Goal: Task Accomplishment & Management: Complete application form

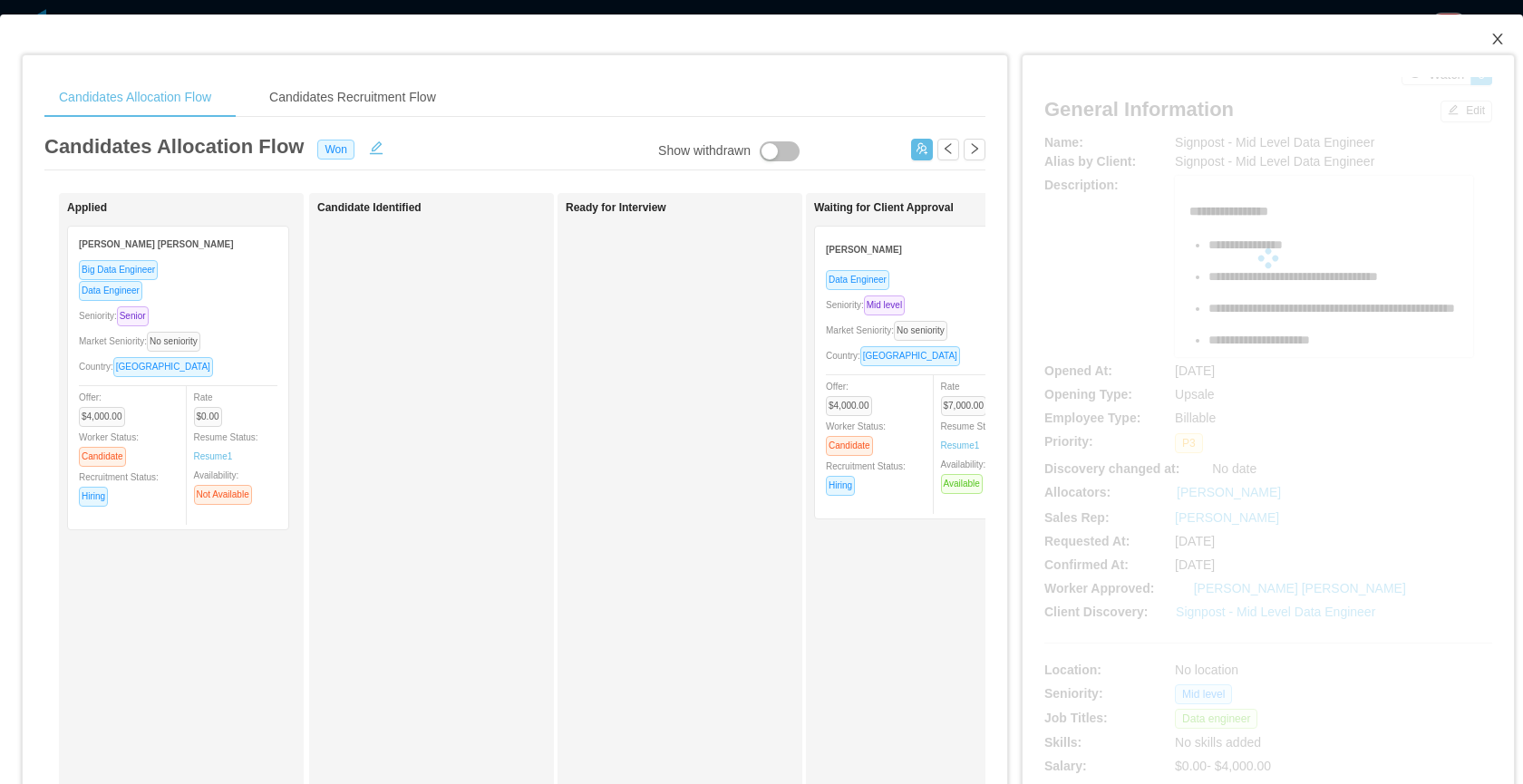
click at [1479, 30] on span "Close" at bounding box center [1497, 40] width 51 height 51
click at [1481, 42] on div "B" at bounding box center [1495, 28] width 58 height 58
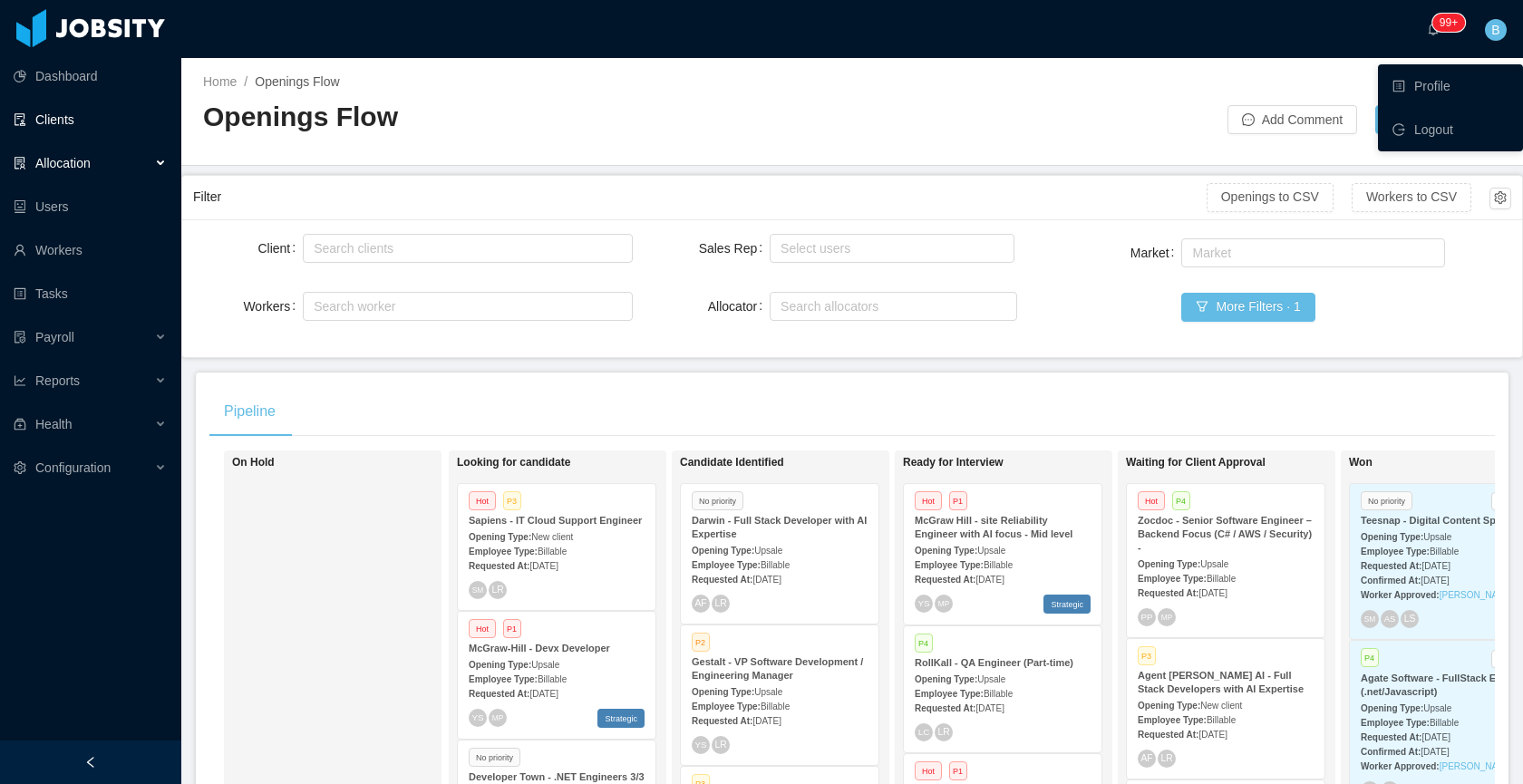
click at [58, 119] on link "Clients" at bounding box center [90, 119] width 153 height 36
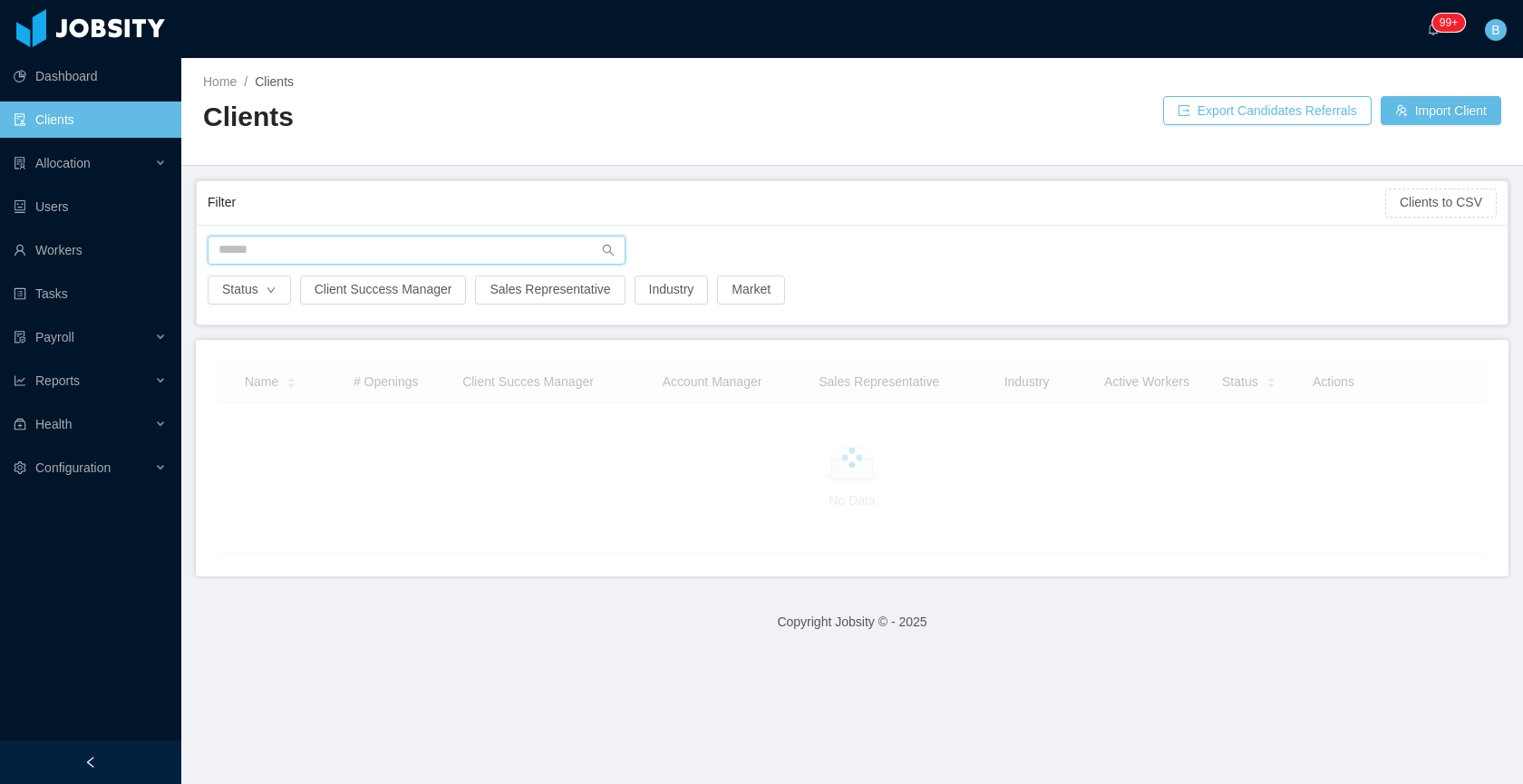
click at [420, 252] on input "text" at bounding box center [416, 251] width 418 height 29
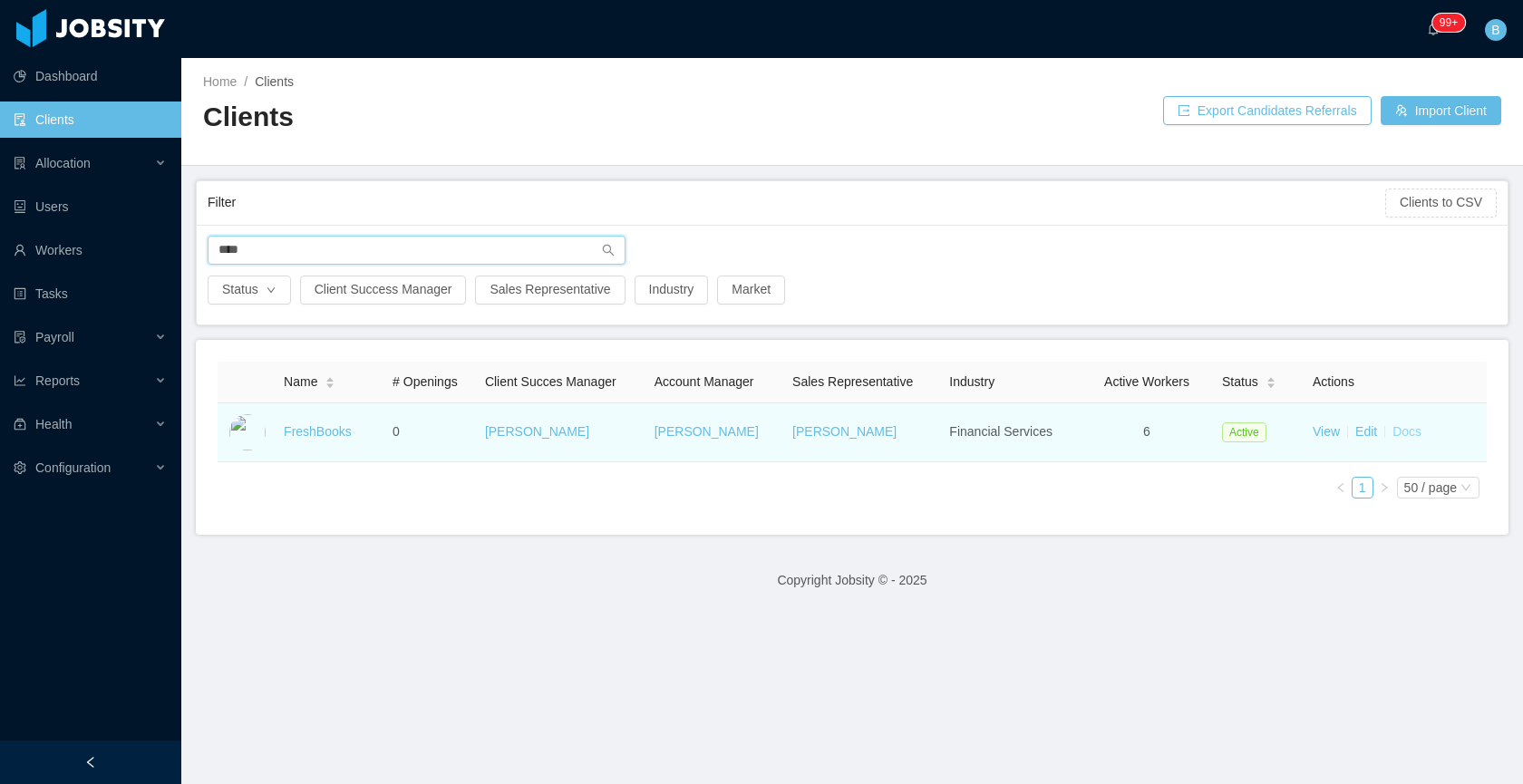
type input "****"
click at [1397, 436] on link "Docs" at bounding box center [1407, 431] width 29 height 15
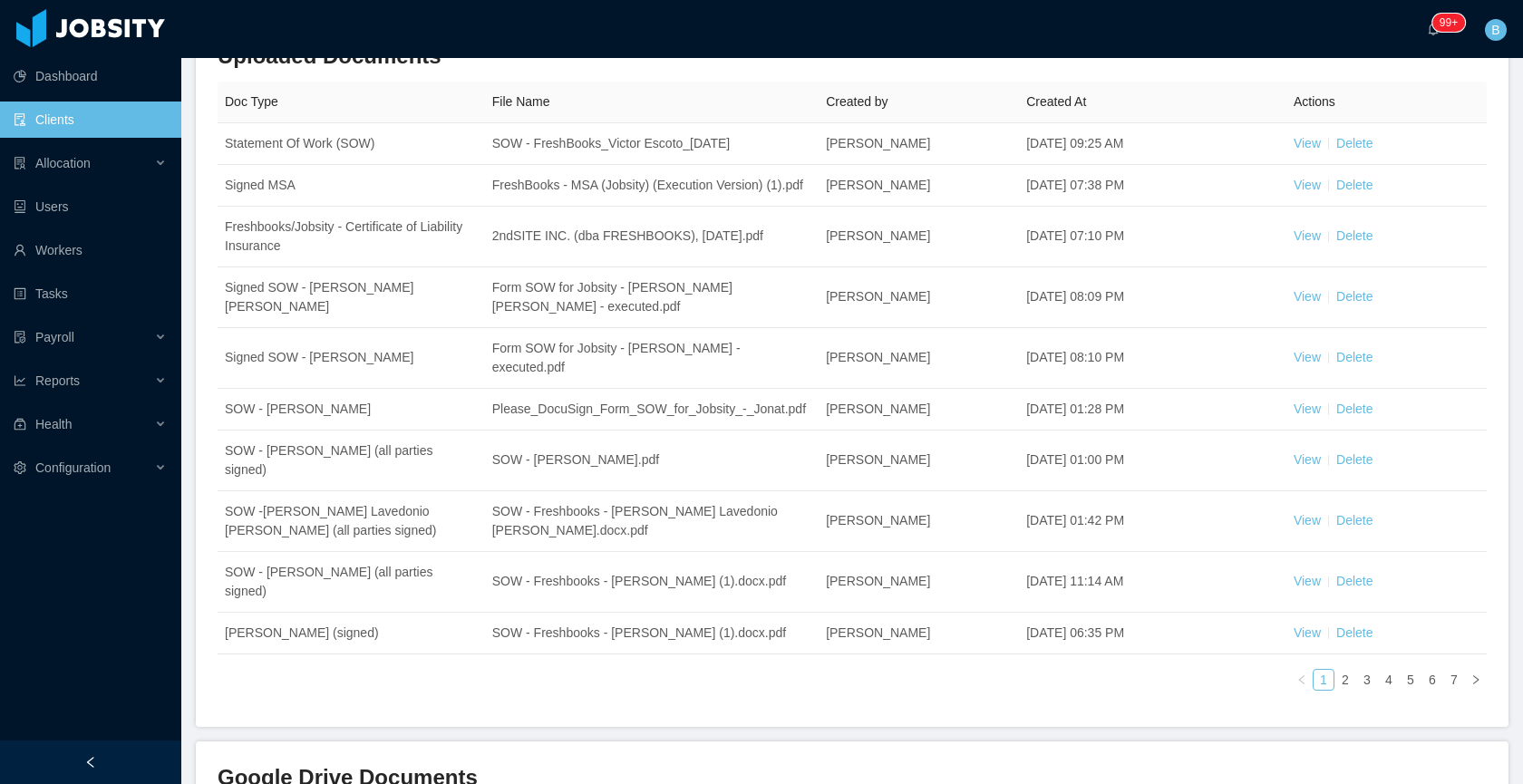
scroll to position [263, 0]
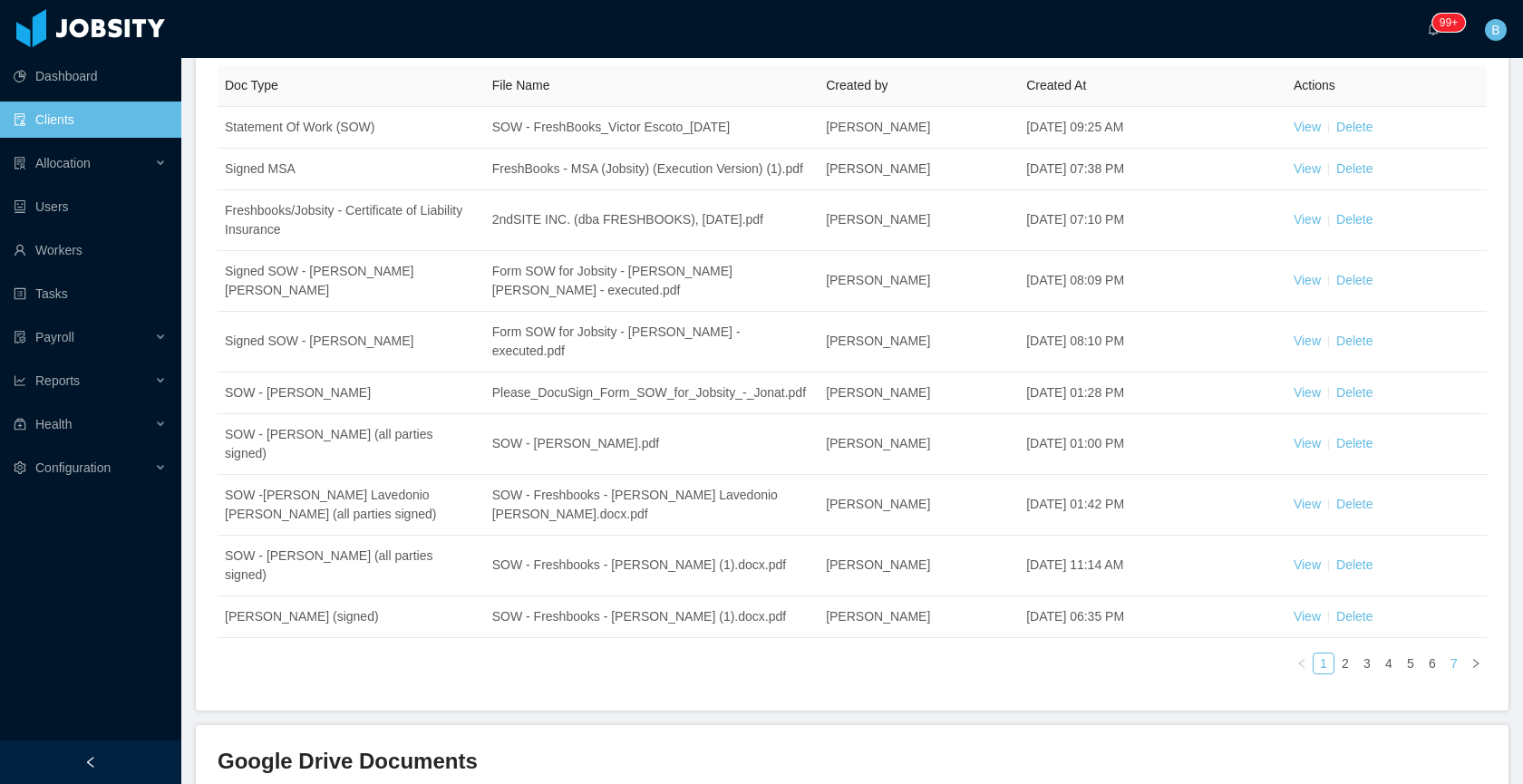
click at [1443, 670] on link "7" at bounding box center [1453, 663] width 20 height 20
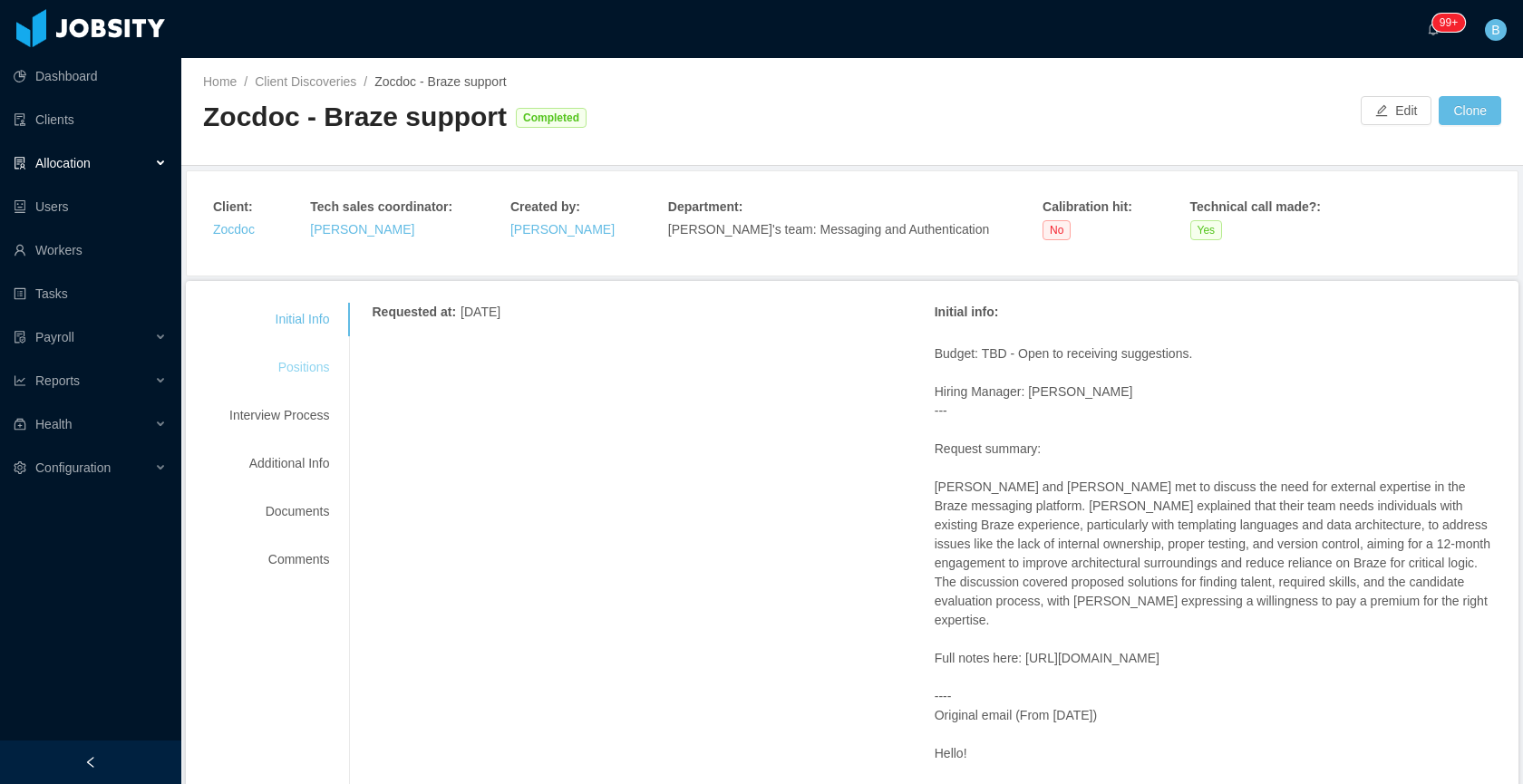
click at [316, 357] on div "Positions" at bounding box center [279, 367] width 143 height 33
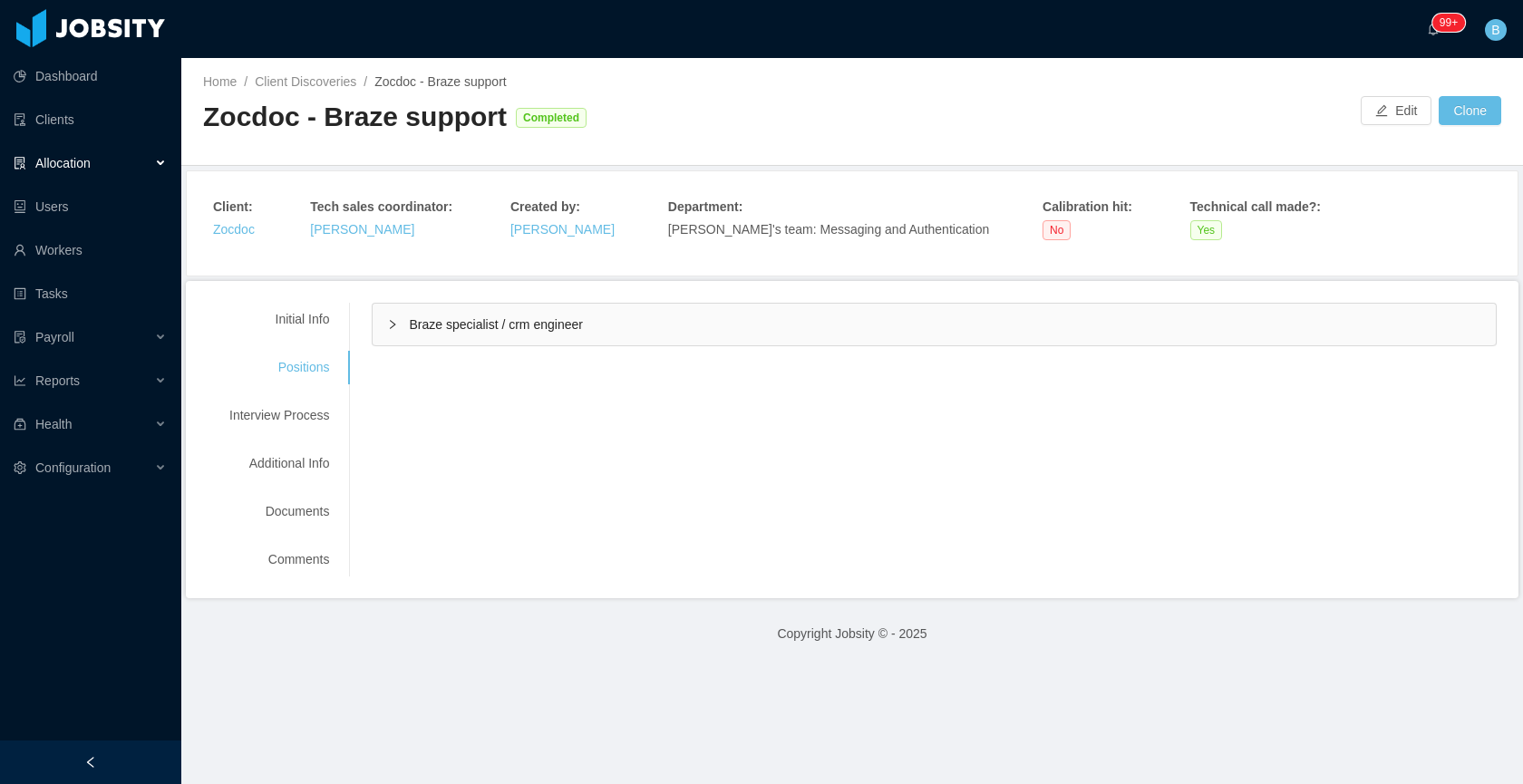
click at [575, 304] on div "Braze specialist / crm engineer" at bounding box center [933, 324] width 1123 height 41
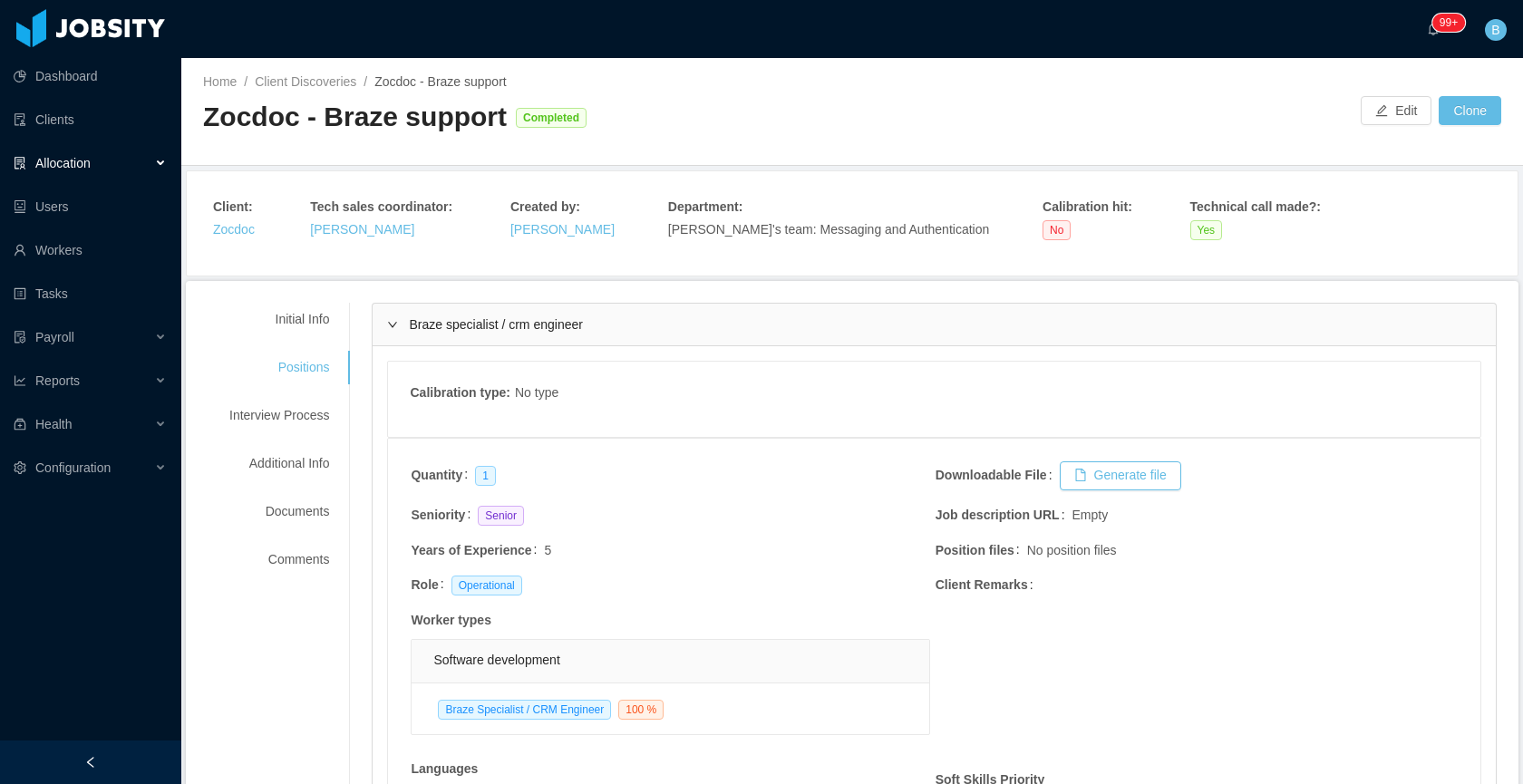
click at [627, 322] on div "Braze specialist / crm engineer" at bounding box center [933, 324] width 1123 height 41
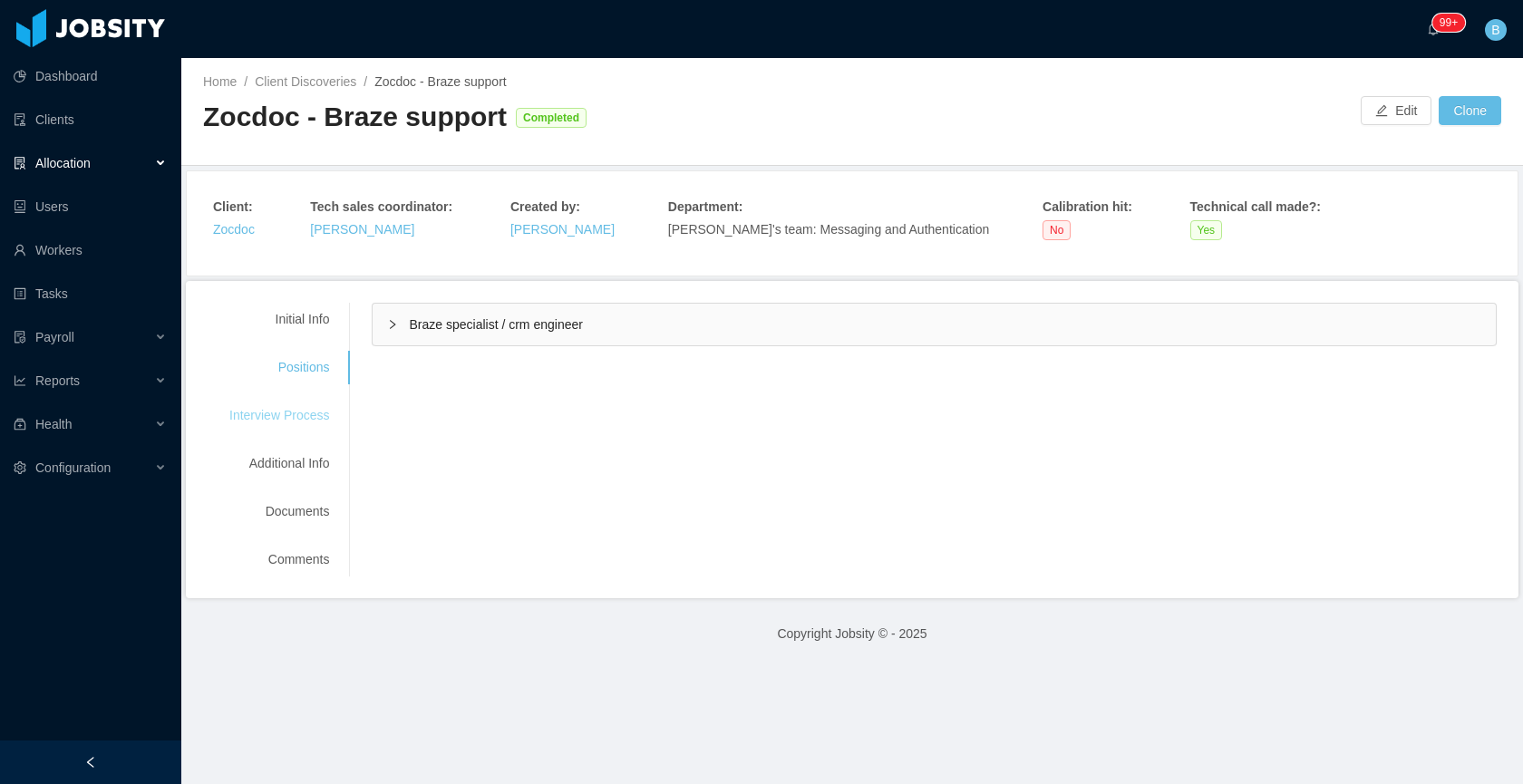
click at [266, 406] on div "Interview Process" at bounding box center [279, 416] width 143 height 33
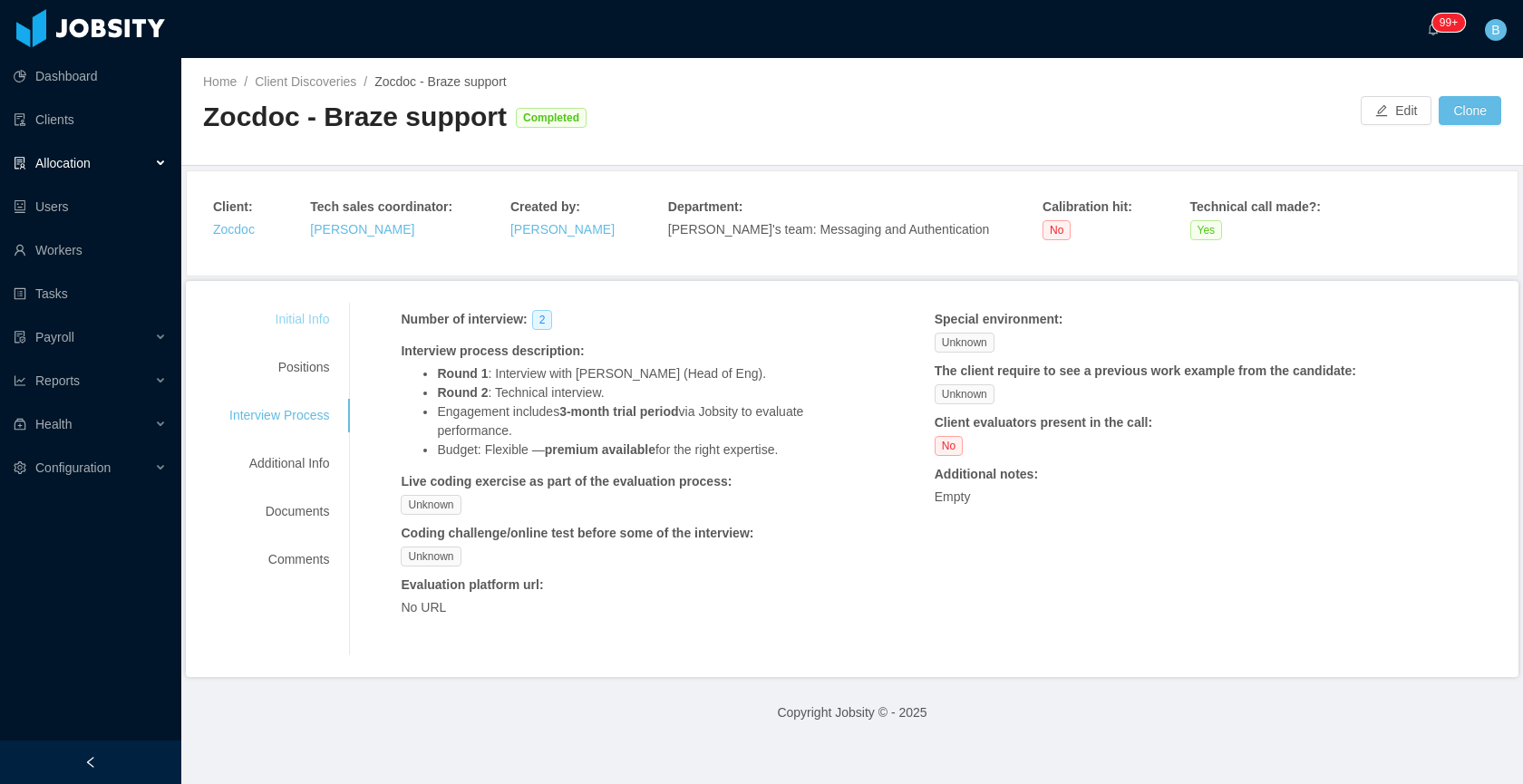
click at [286, 313] on div "Initial Info" at bounding box center [279, 319] width 143 height 33
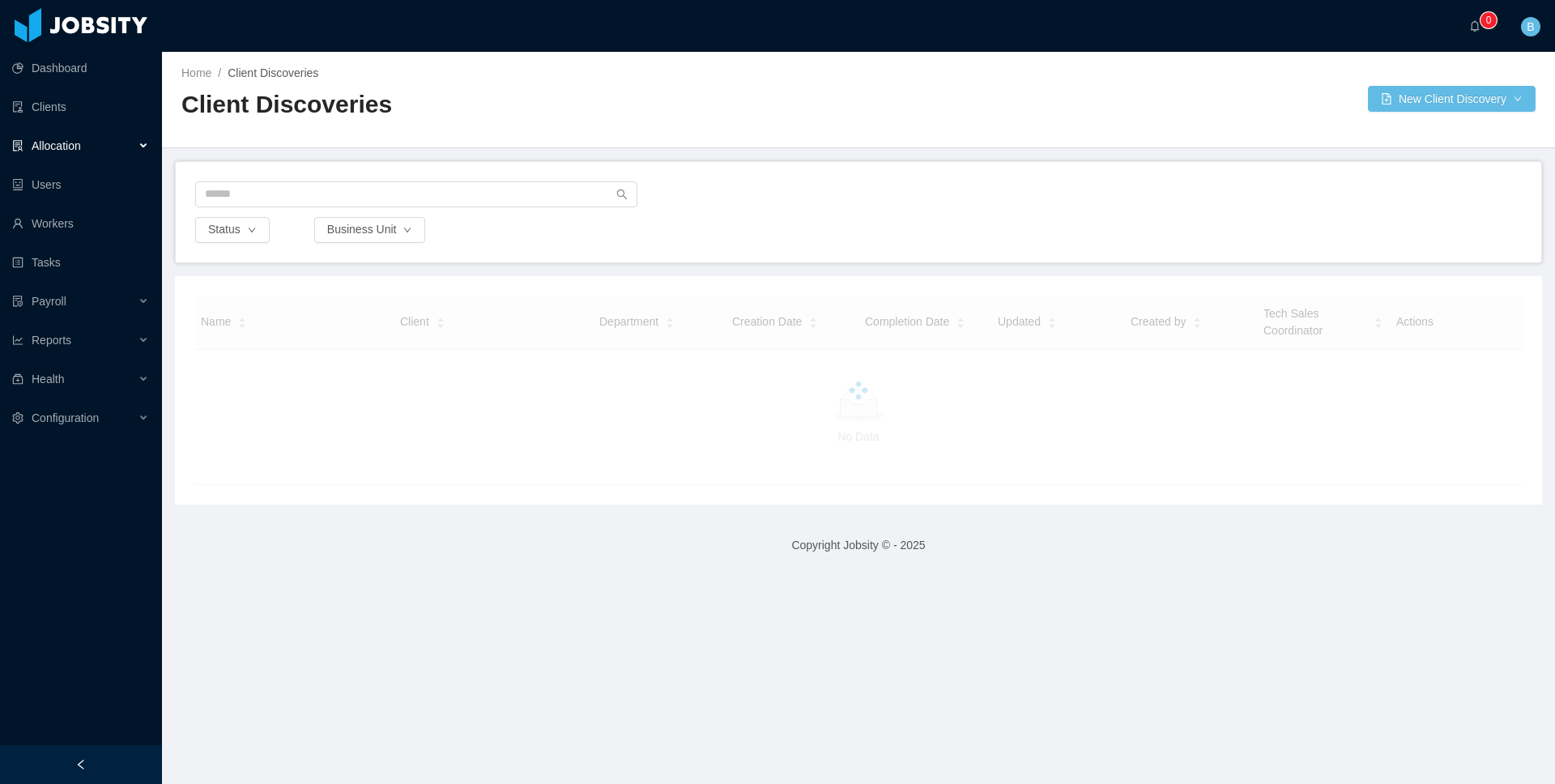
click at [62, 144] on span "Allocation" at bounding box center [56, 146] width 49 height 13
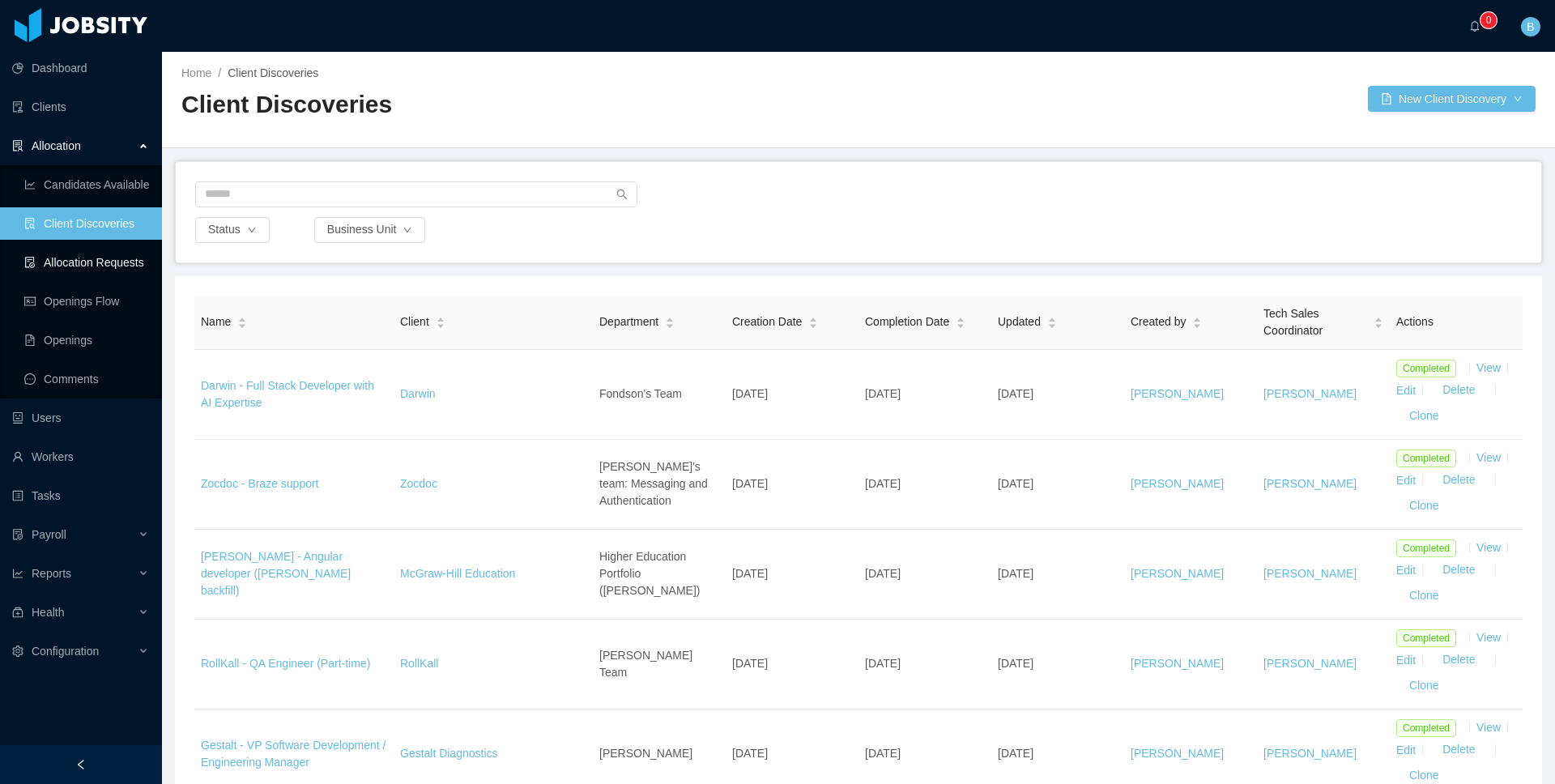
click at [89, 258] on link "Allocation Requests" at bounding box center [87, 262] width 125 height 32
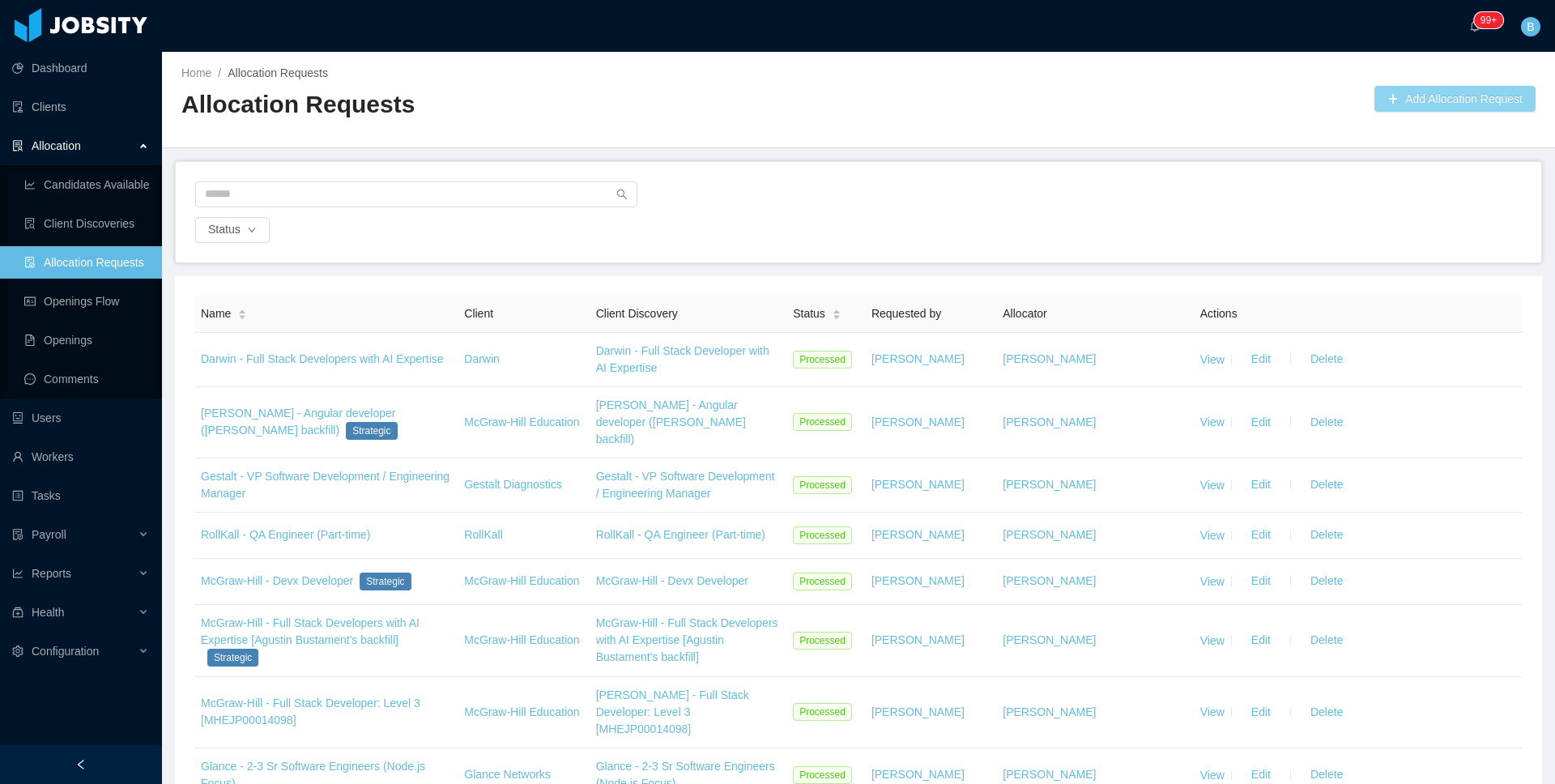
click at [1425, 98] on button "Add Allocation Request" at bounding box center [1455, 99] width 162 height 26
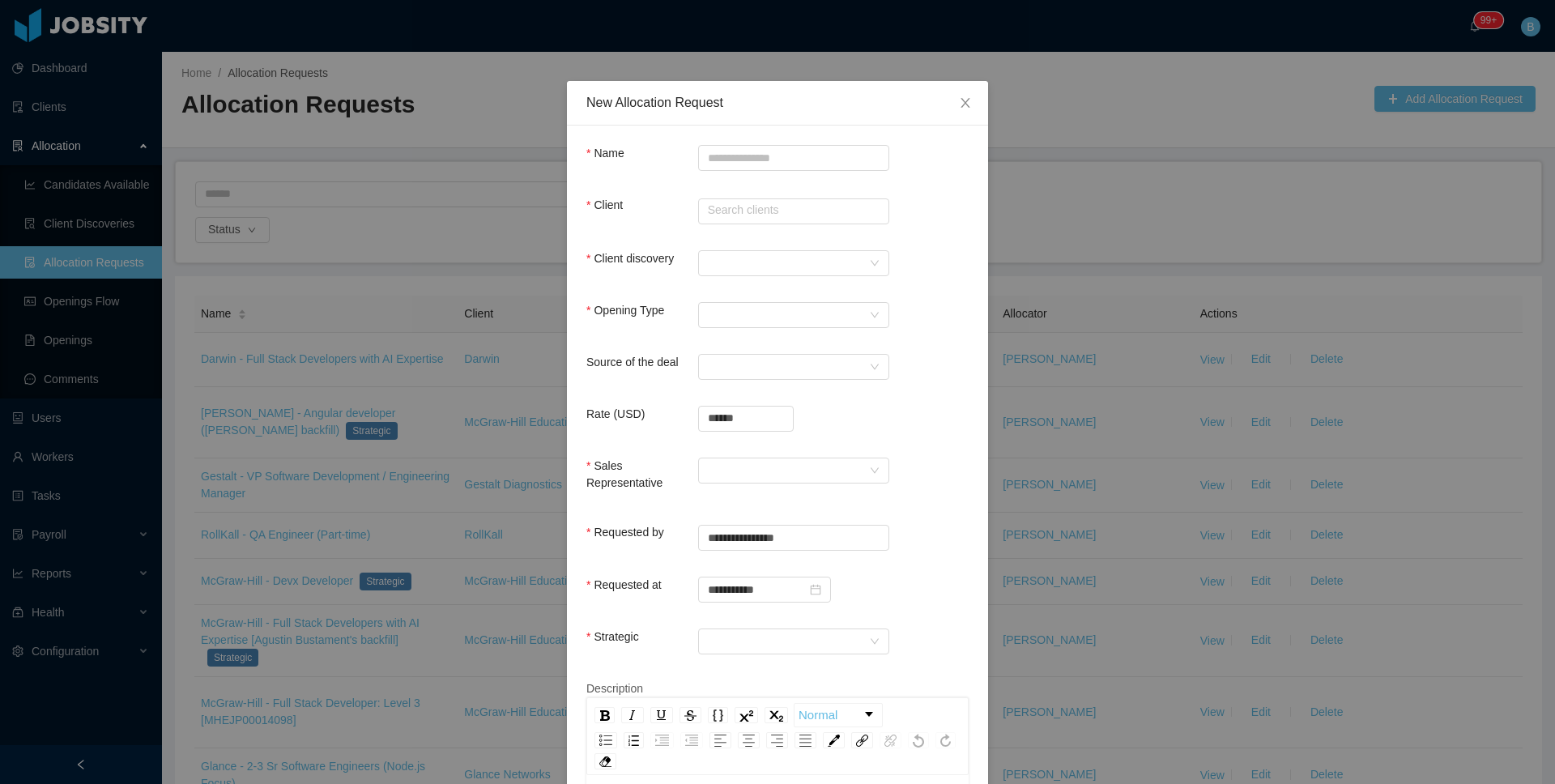
click at [166, 192] on div "**********" at bounding box center [777, 392] width 1555 height 784
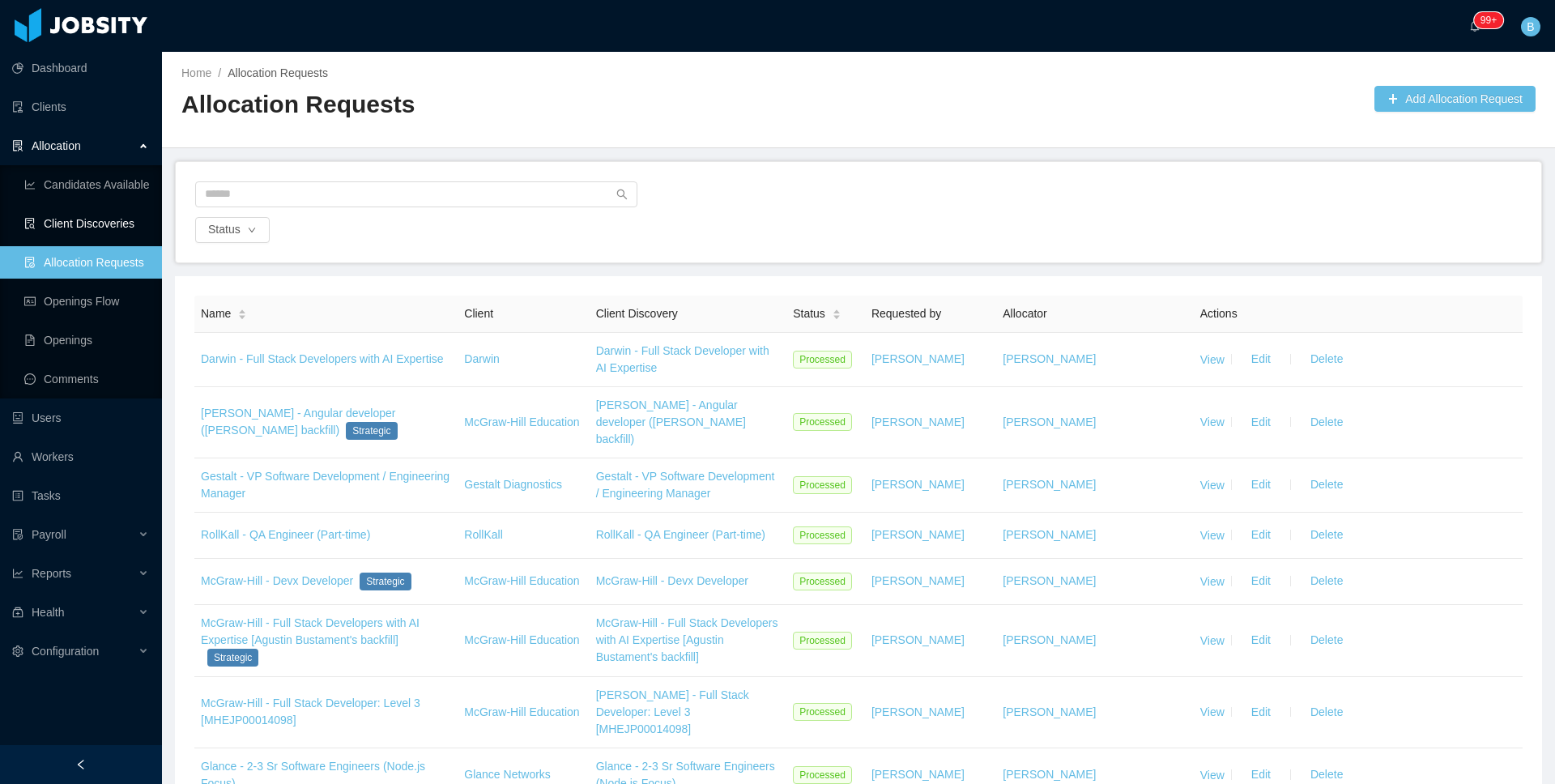
click at [70, 227] on link "Client Discoveries" at bounding box center [87, 223] width 125 height 32
